Goal: Share content: Share content

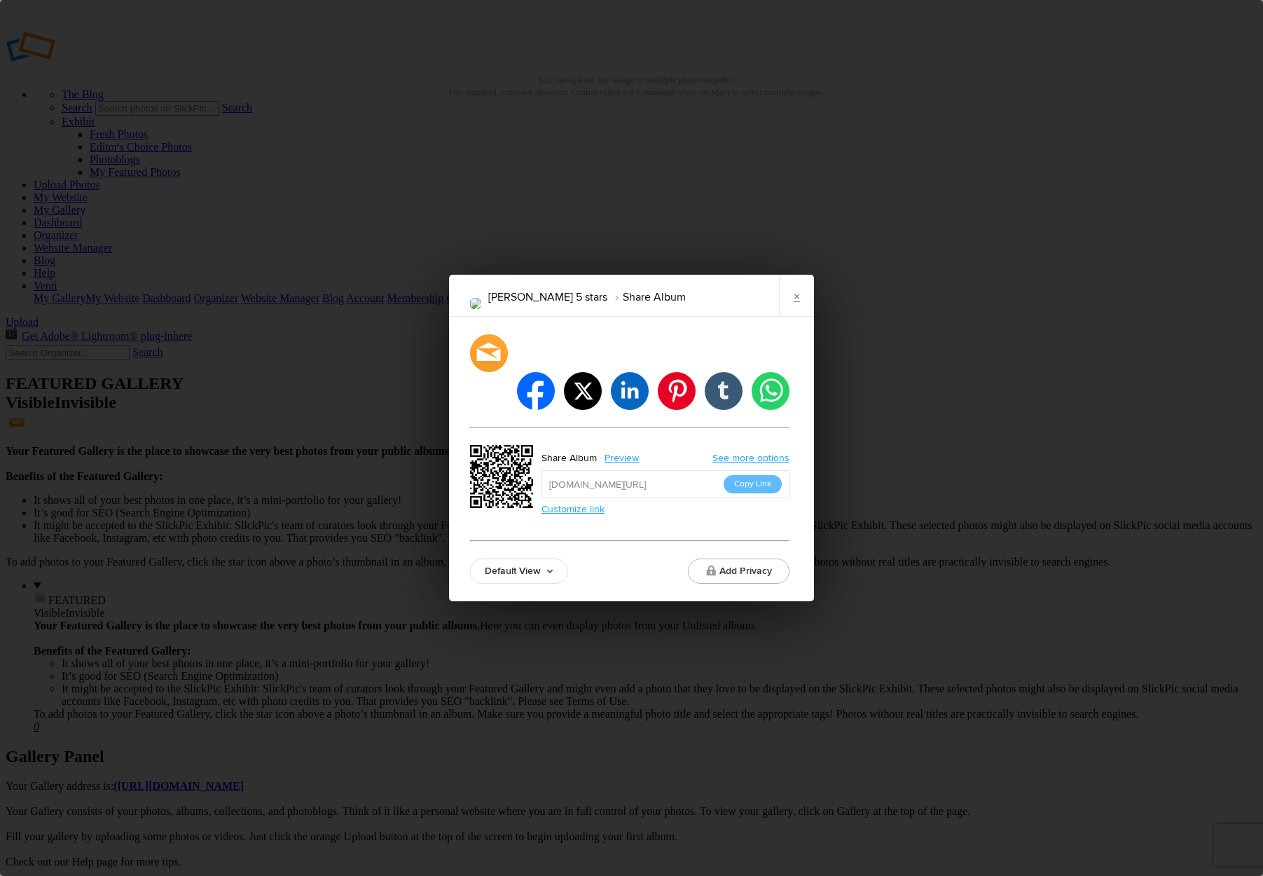
click at [553, 558] on link "Default View" at bounding box center [519, 570] width 98 height 25
click at [530, 483] on link "Proofing View" at bounding box center [519, 494] width 97 height 22
click at [763, 475] on button "Copy Link" at bounding box center [753, 484] width 58 height 18
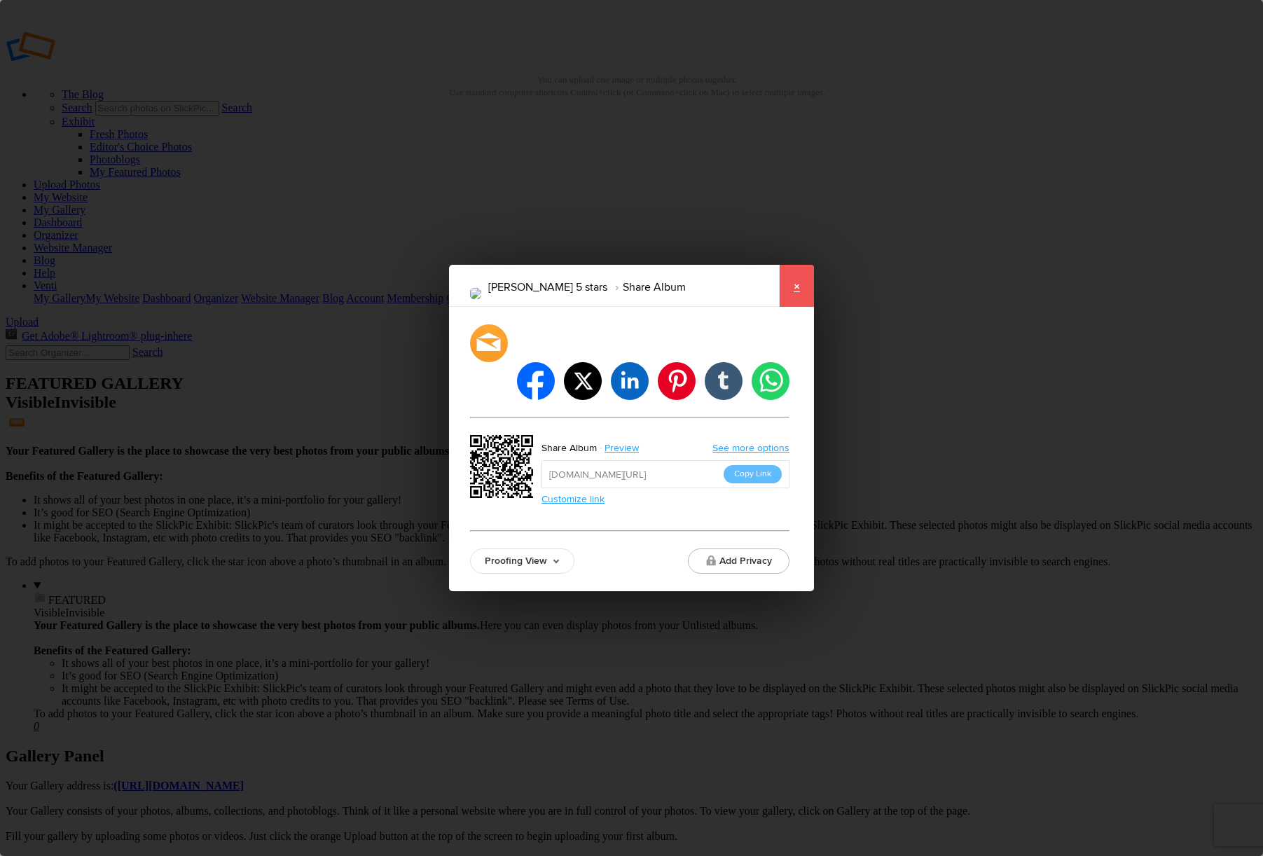
click at [793, 307] on link "×" at bounding box center [796, 286] width 35 height 42
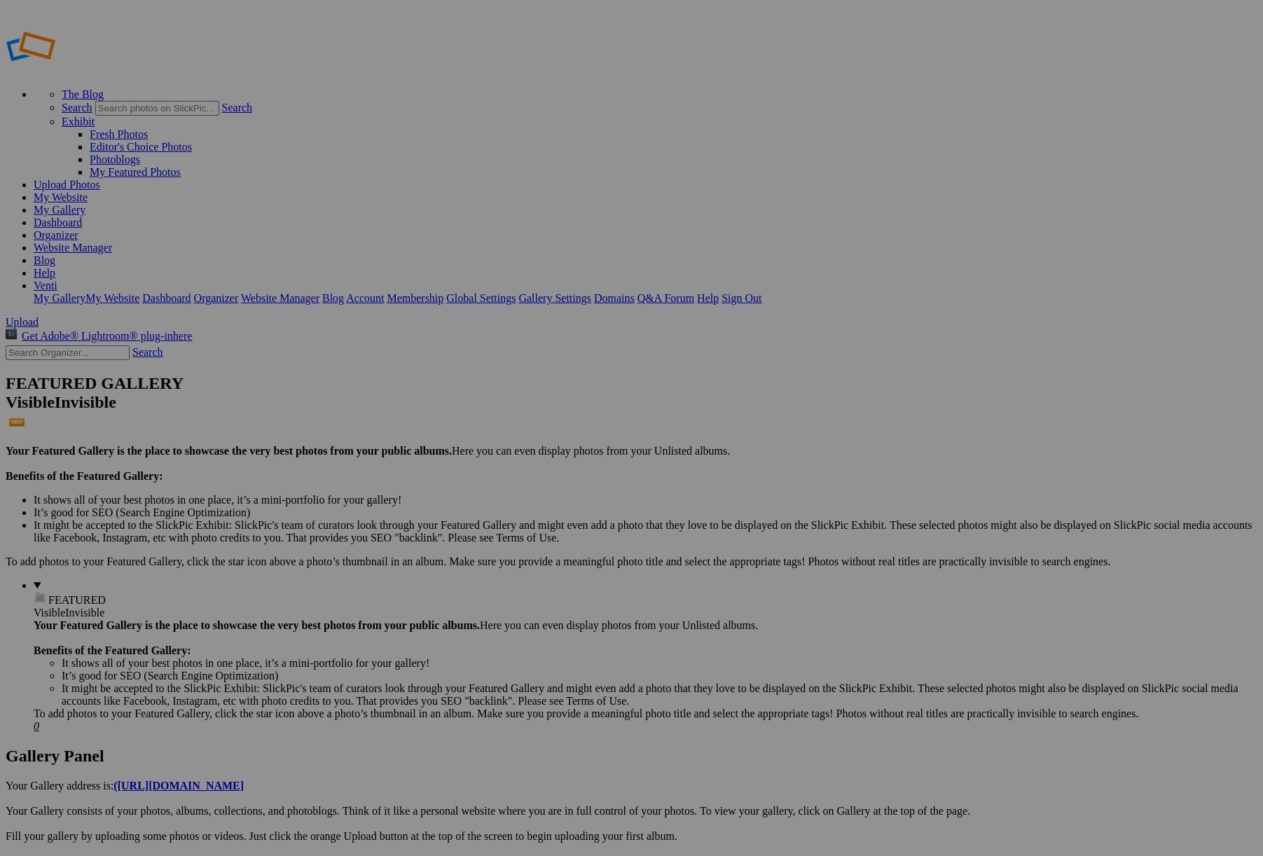
type input "Rachel 5 star headshots"
click at [662, 498] on div "Cancel Create" at bounding box center [631, 504] width 371 height 13
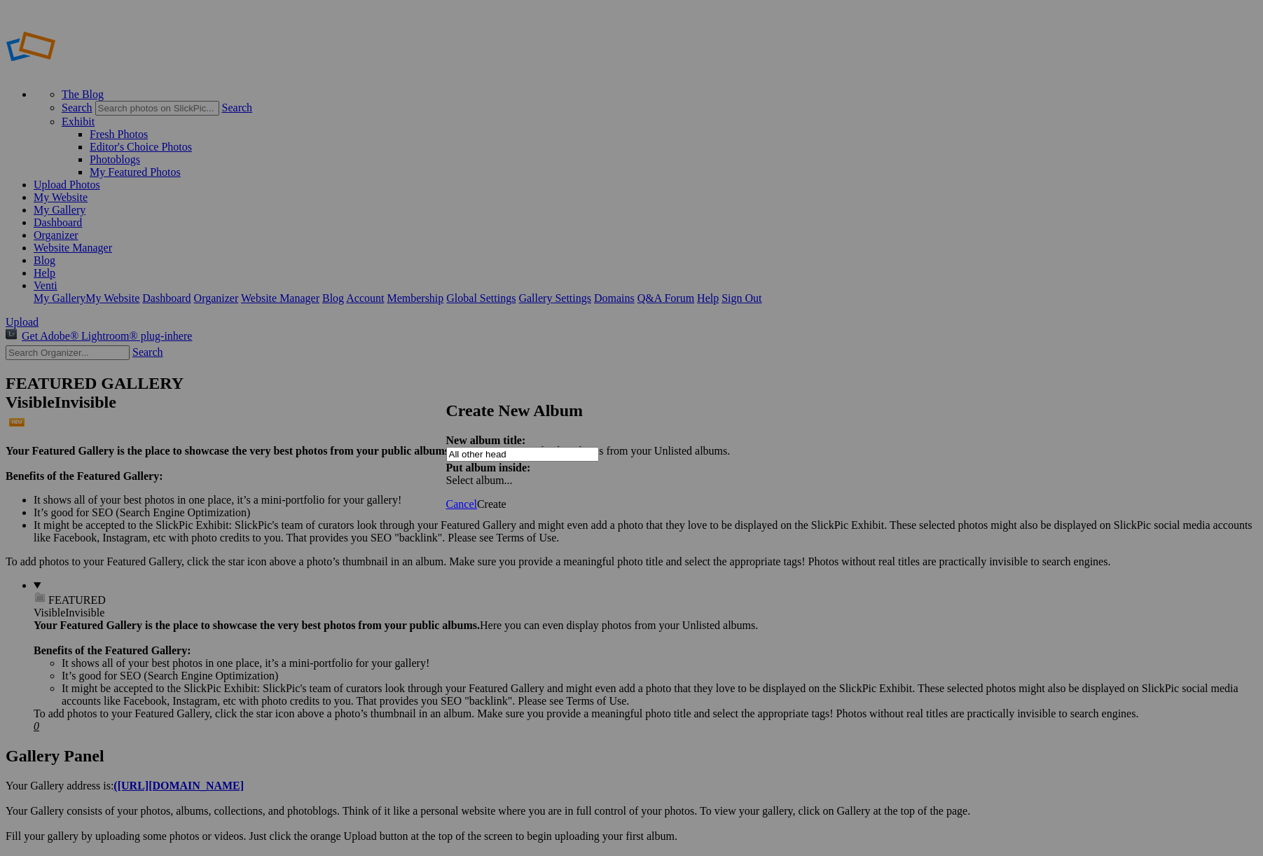
click at [561, 447] on input "All other head" at bounding box center [522, 454] width 153 height 15
type input "All other headshots"
click at [507, 498] on span "Create" at bounding box center [491, 504] width 29 height 12
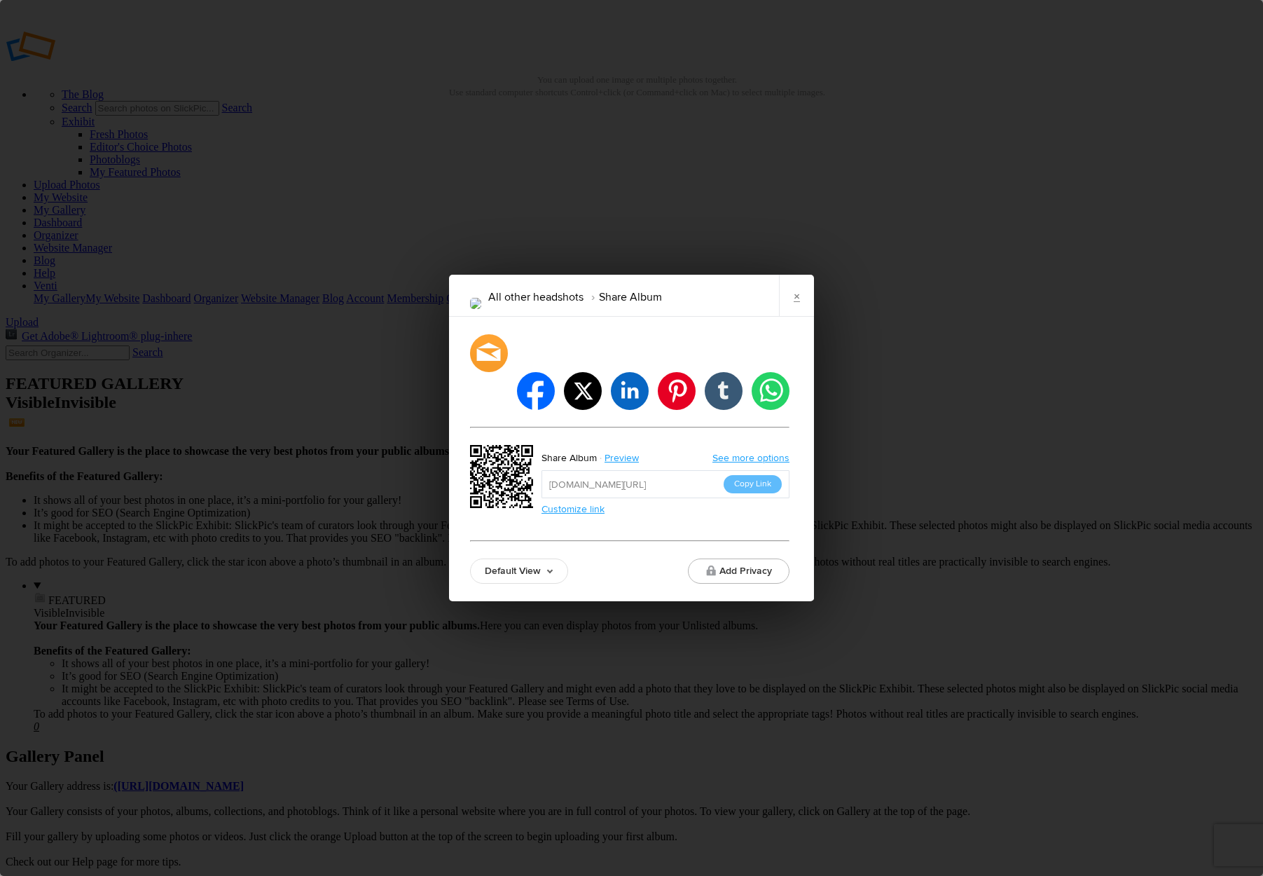
click at [555, 558] on link "Default View" at bounding box center [519, 570] width 98 height 25
click at [528, 483] on link "Proofing View" at bounding box center [519, 494] width 97 height 22
click at [750, 475] on button "Copy Link" at bounding box center [753, 484] width 58 height 18
click at [794, 312] on link "×" at bounding box center [796, 296] width 35 height 42
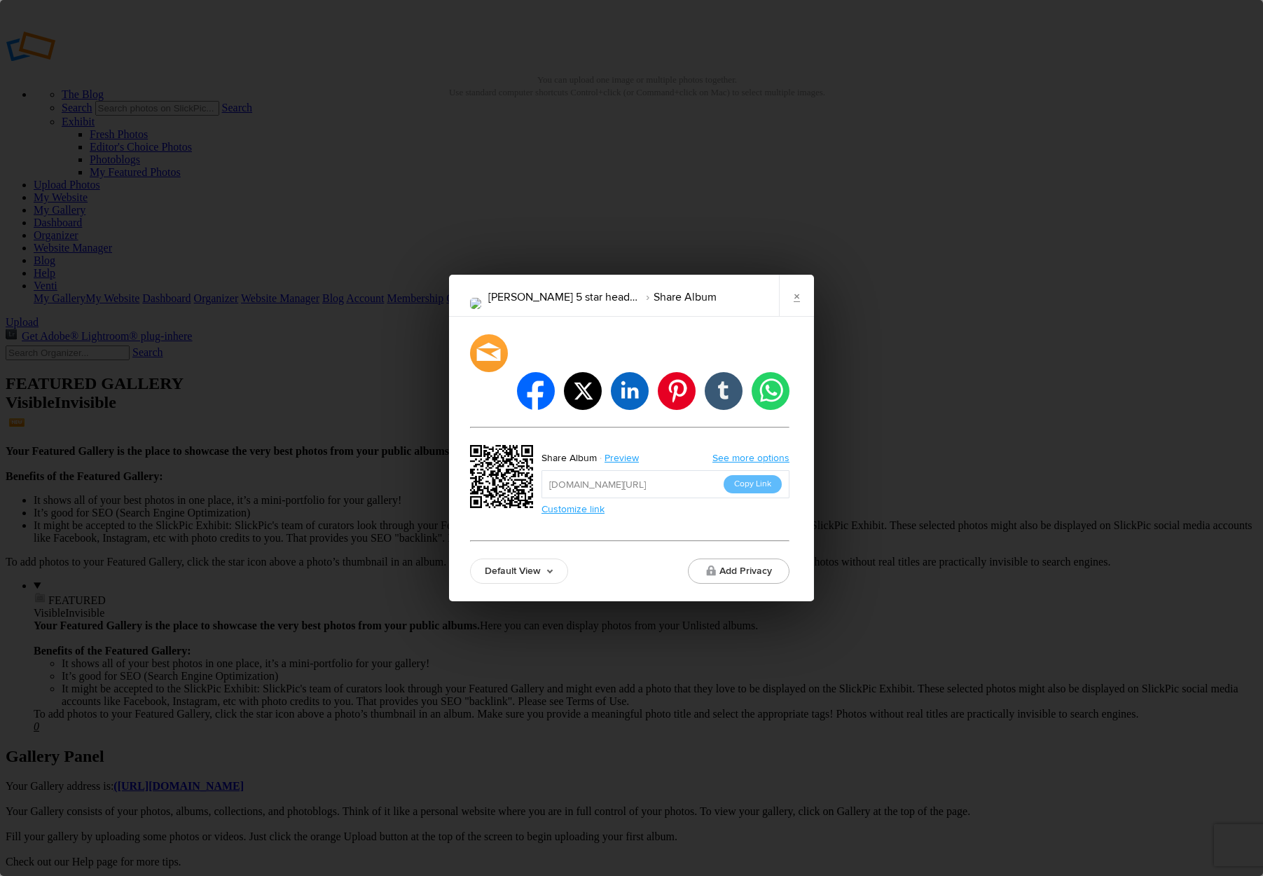
click at [556, 558] on link "Default View" at bounding box center [519, 570] width 98 height 25
click at [507, 483] on link "Proofing View" at bounding box center [519, 494] width 97 height 22
click at [743, 475] on button "Copy Link" at bounding box center [753, 484] width 58 height 18
